Goal: Find specific page/section: Find specific page/section

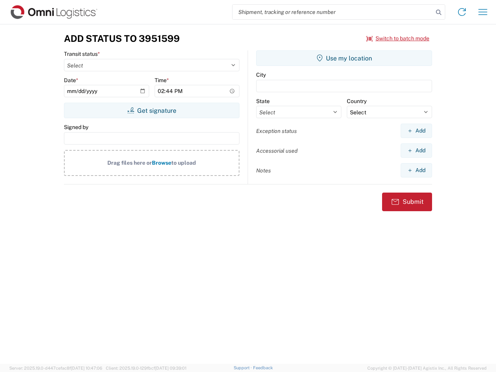
click at [333, 12] on input "search" at bounding box center [332, 12] width 201 height 15
click at [439, 12] on icon at bounding box center [438, 12] width 11 height 11
click at [462, 12] on icon at bounding box center [462, 12] width 12 height 12
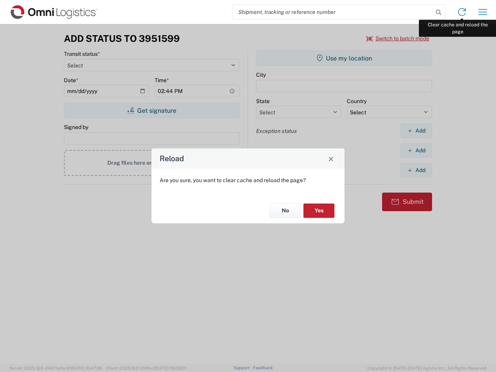
click at [483, 12] on div "Reload Are you sure, you want to clear cache and reload the page? No Yes" at bounding box center [248, 186] width 496 height 372
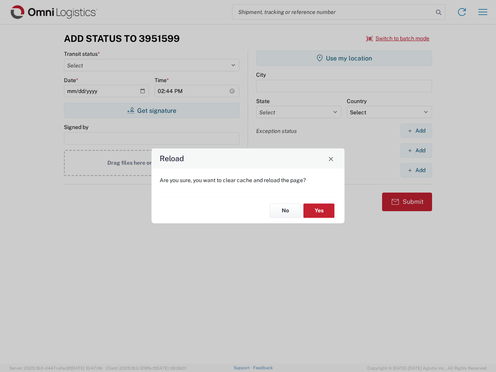
click at [398, 38] on div "Reload Are you sure, you want to clear cache and reload the page? No Yes" at bounding box center [248, 186] width 496 height 372
click at [151, 110] on div "Reload Are you sure, you want to clear cache and reload the page? No Yes" at bounding box center [248, 186] width 496 height 372
click at [344, 58] on div "Reload Are you sure, you want to clear cache and reload the page? No Yes" at bounding box center [248, 186] width 496 height 372
click at [416, 131] on div "Reload Are you sure, you want to clear cache and reload the page? No Yes" at bounding box center [248, 186] width 496 height 372
click at [416, 150] on div "Reload Are you sure, you want to clear cache and reload the page? No Yes" at bounding box center [248, 186] width 496 height 372
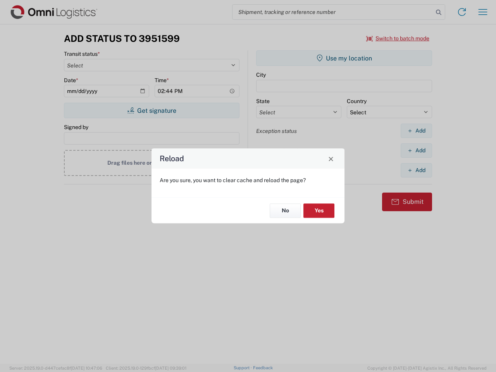
click at [416, 170] on div "Reload Are you sure, you want to clear cache and reload the page? No Yes" at bounding box center [248, 186] width 496 height 372
